Goal: Find specific page/section: Find specific page/section

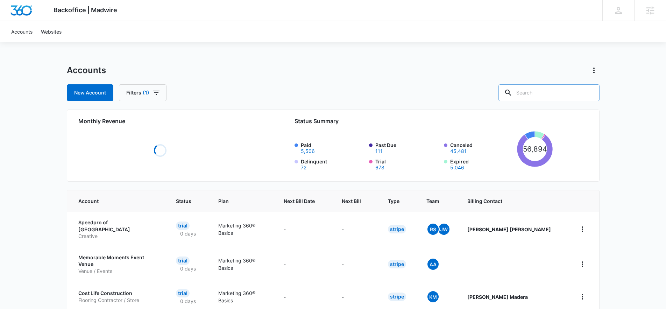
click at [549, 91] on input "text" at bounding box center [549, 92] width 101 height 17
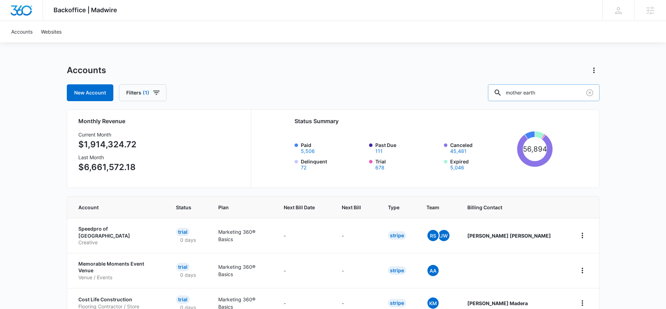
type input "mother earth"
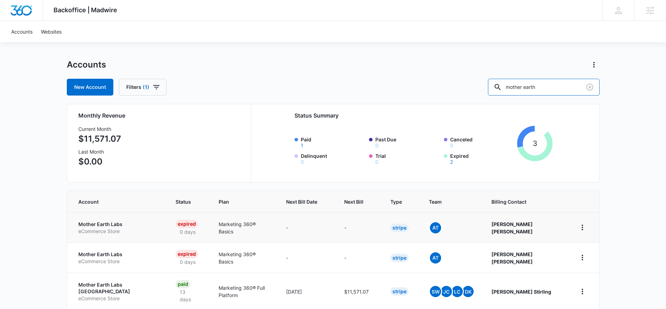
scroll to position [12, 0]
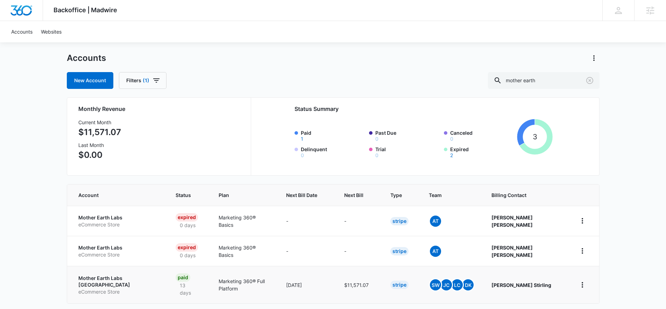
click at [122, 279] on p "Mother Earth Labs [GEOGRAPHIC_DATA]" at bounding box center [118, 282] width 80 height 14
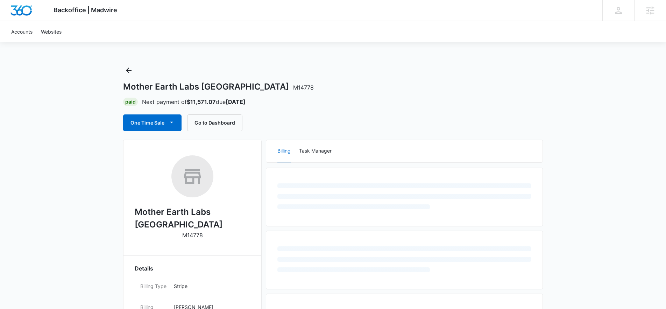
click at [199, 211] on h2 "Mother Earth Labs [GEOGRAPHIC_DATA]" at bounding box center [192, 218] width 115 height 25
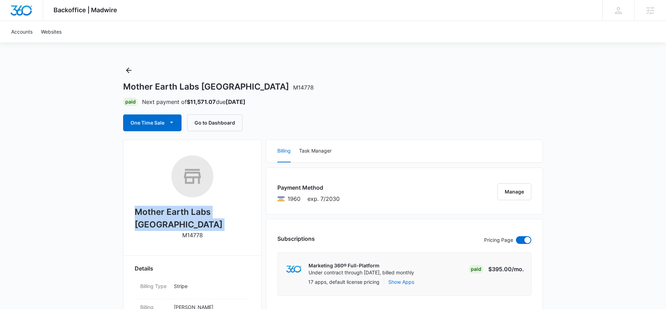
copy h2 "Mother Earth Labs [GEOGRAPHIC_DATA]"
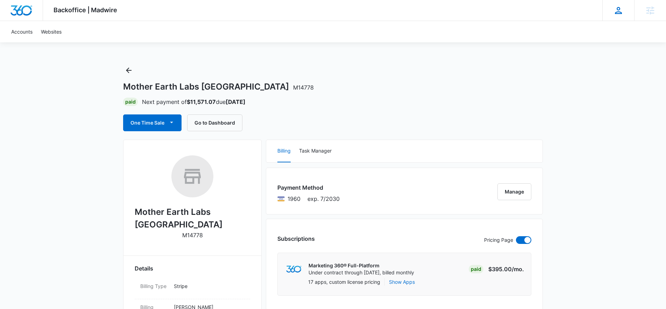
click at [618, 12] on icon at bounding box center [618, 10] width 7 height 7
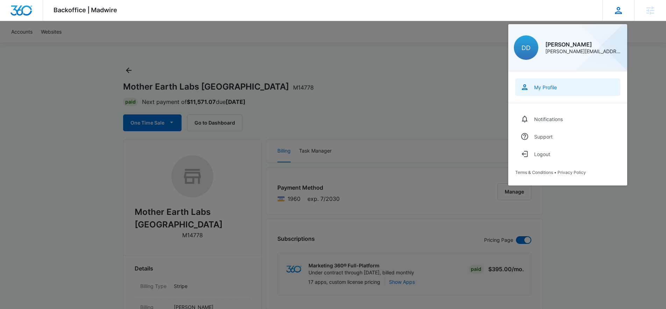
click at [548, 84] on link "My Profile" at bounding box center [568, 86] width 105 height 17
click at [403, 109] on div at bounding box center [333, 154] width 666 height 309
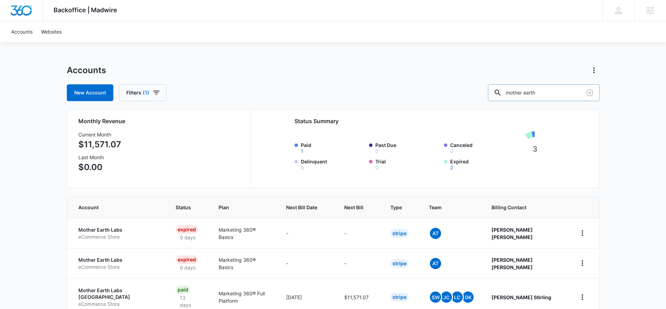
click at [528, 95] on input "mother earth" at bounding box center [544, 92] width 112 height 17
type input "school"
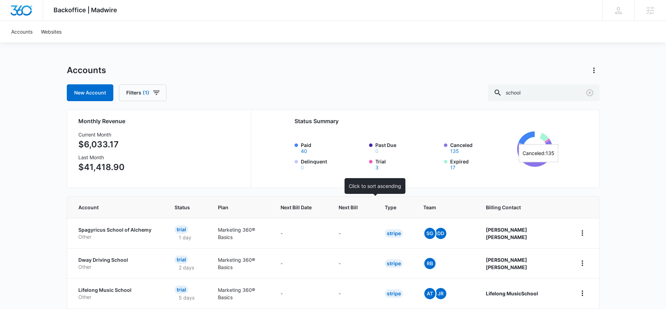
click at [358, 208] on span "Next Bill" at bounding box center [348, 207] width 19 height 7
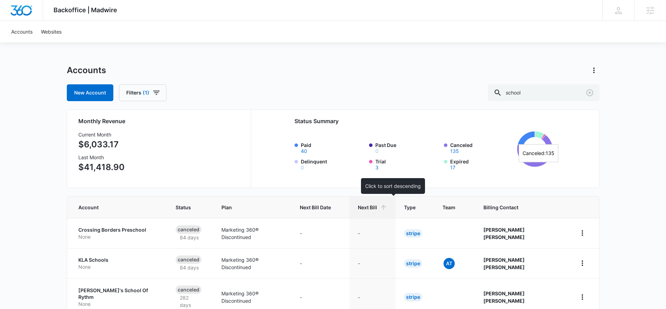
click at [374, 208] on th "Next Bill" at bounding box center [373, 207] width 46 height 21
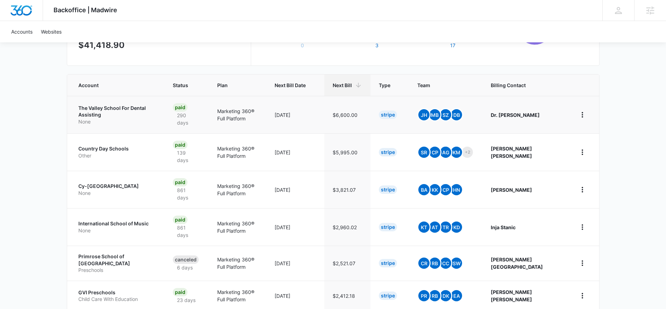
scroll to position [123, 0]
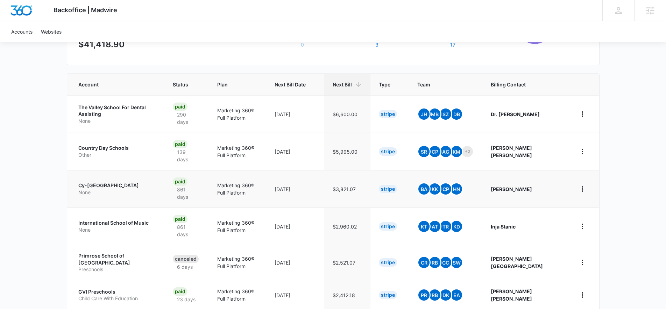
drag, startPoint x: 72, startPoint y: 184, endPoint x: 143, endPoint y: 188, distance: 71.5
click at [143, 188] on td "Cy-Fair Montessori School None" at bounding box center [116, 188] width 98 height 37
copy p "Cy-[GEOGRAPHIC_DATA]"
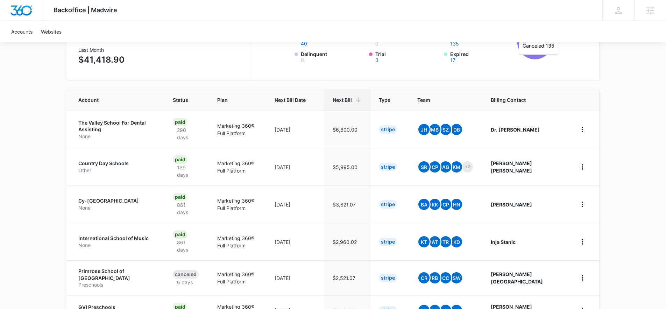
scroll to position [57, 0]
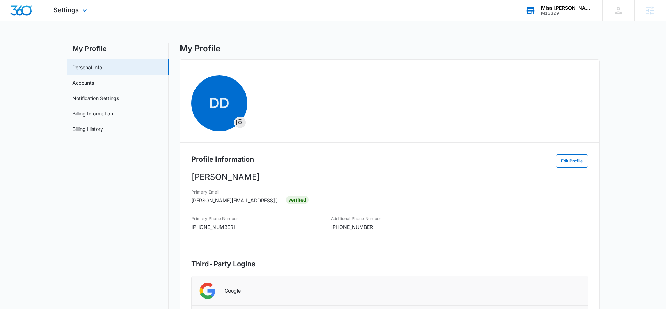
click at [581, 12] on div "M13329" at bounding box center [566, 13] width 51 height 5
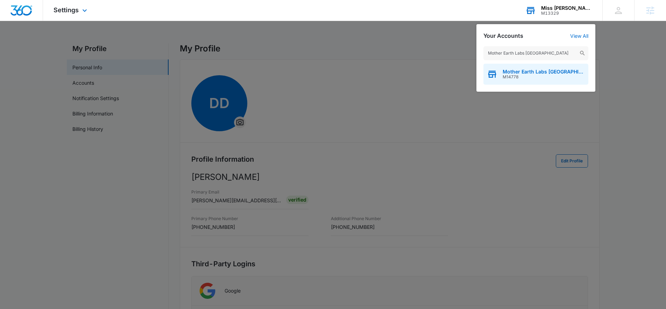
type input "Mother Earth Labs [GEOGRAPHIC_DATA]"
click at [558, 82] on div "Mother Earth Labs USA M14778" at bounding box center [536, 74] width 105 height 21
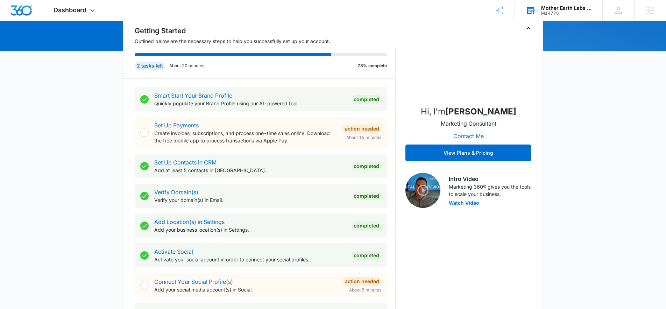
scroll to position [308, 0]
